Goal: Information Seeking & Learning: Learn about a topic

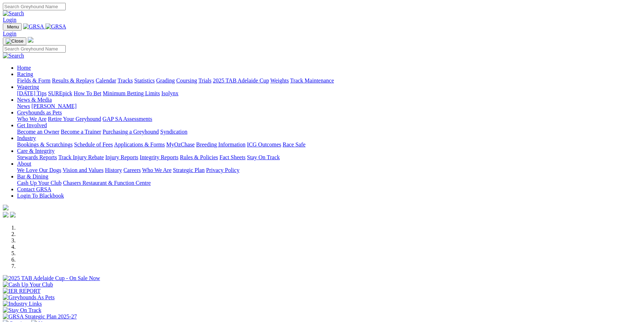
scroll to position [118, 0]
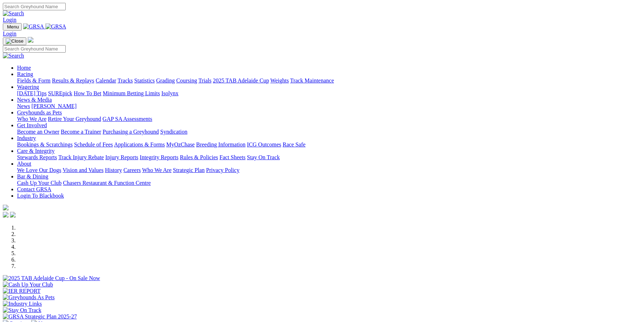
scroll to position [213, 0]
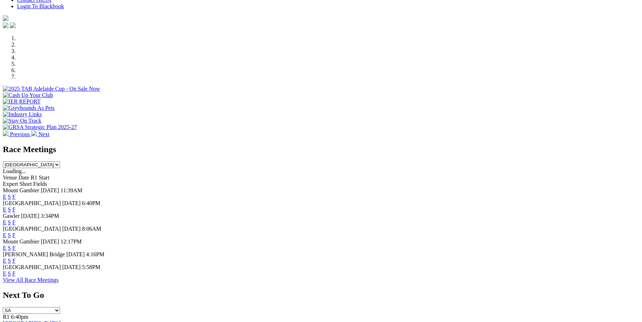
click at [16, 194] on link "F" at bounding box center [13, 197] width 3 height 6
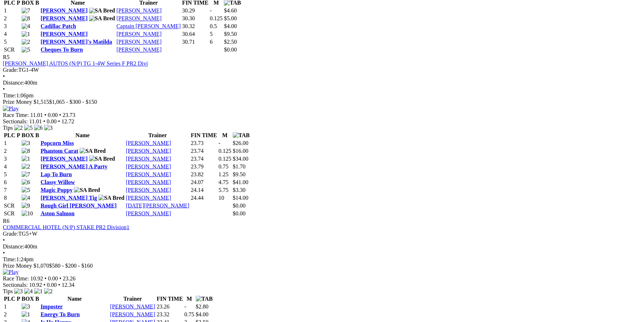
scroll to position [806, 0]
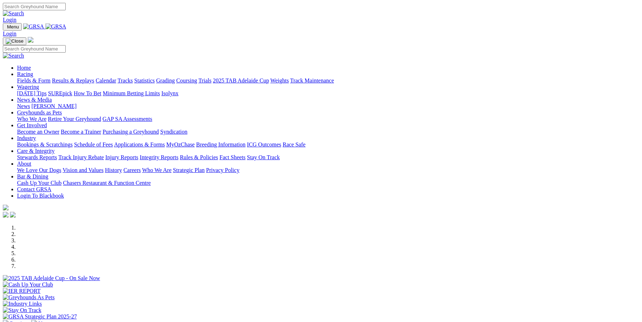
scroll to position [166, 0]
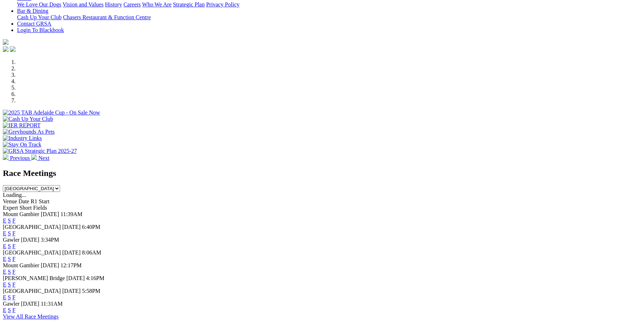
click at [16, 218] on link "F" at bounding box center [13, 221] width 3 height 6
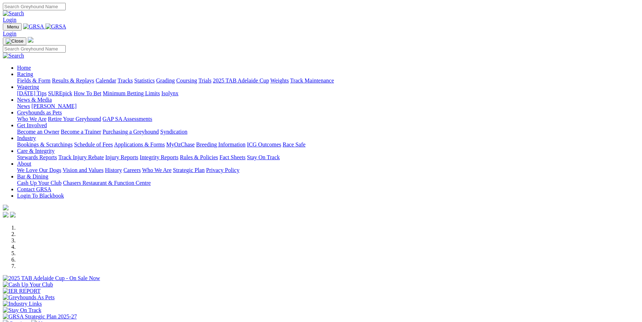
scroll to position [213, 0]
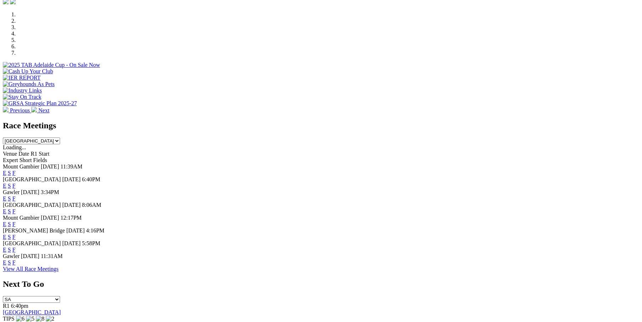
click at [16, 183] on link "F" at bounding box center [13, 186] width 3 height 6
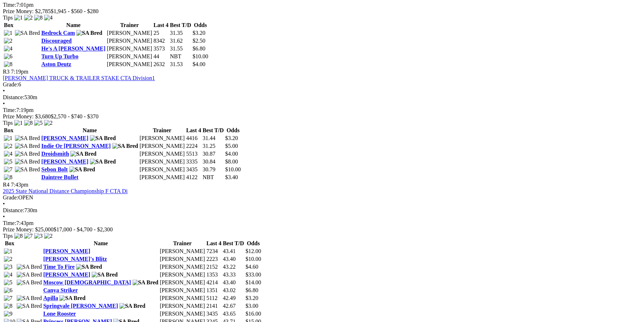
scroll to position [427, 0]
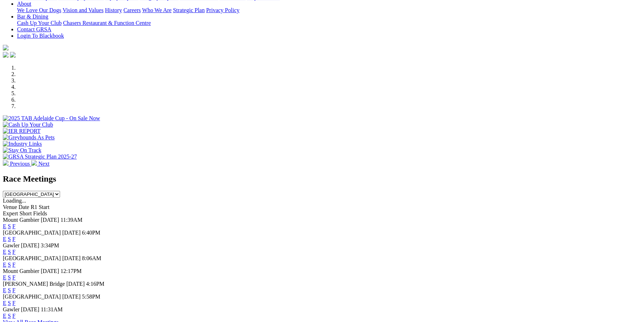
scroll to position [166, 0]
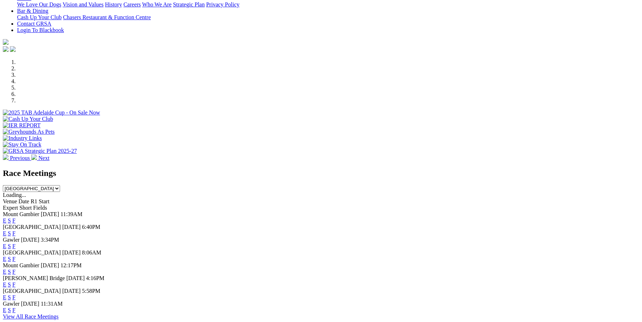
click at [16, 230] on link "F" at bounding box center [13, 233] width 3 height 6
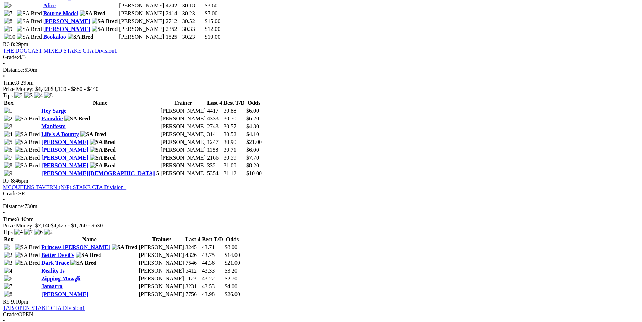
scroll to position [1114, 0]
